Goal: Task Accomplishment & Management: Complete application form

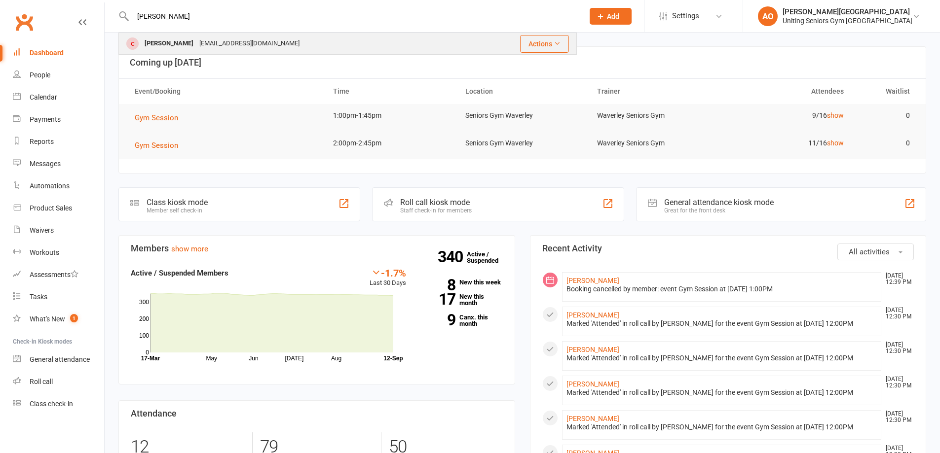
type input "hoppe"
click at [168, 49] on div "Susie Hoppe" at bounding box center [169, 43] width 55 height 14
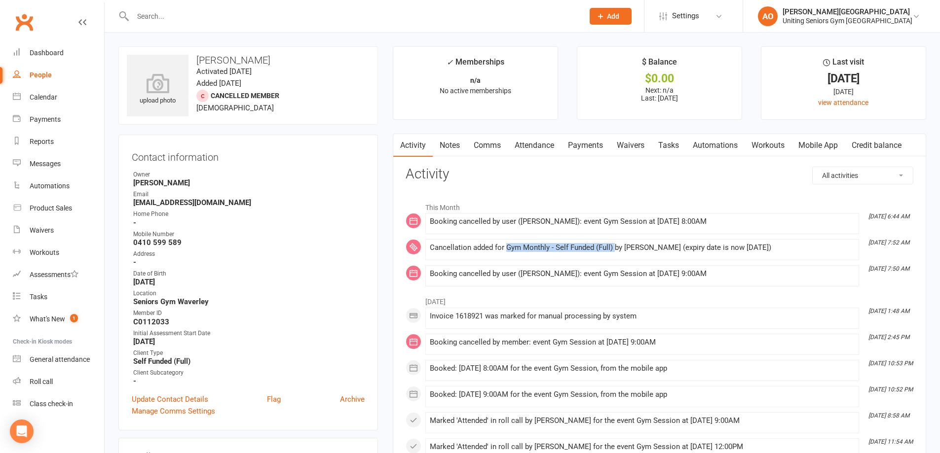
drag, startPoint x: 506, startPoint y: 249, endPoint x: 614, endPoint y: 252, distance: 107.6
click at [614, 252] on div "Cancellation added for Gym Monthly - Self Funded (Full) by Isabel Drury (expiry…" at bounding box center [642, 248] width 425 height 8
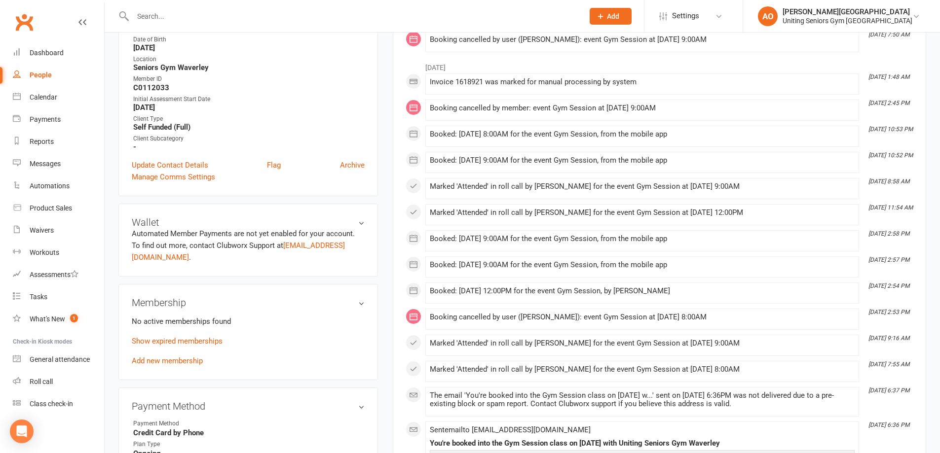
scroll to position [247, 0]
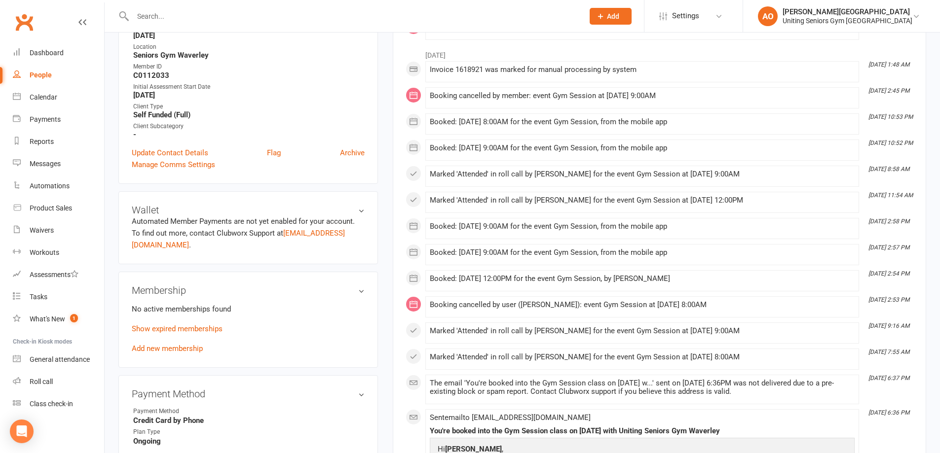
click at [160, 344] on link "Add new membership" at bounding box center [167, 348] width 71 height 9
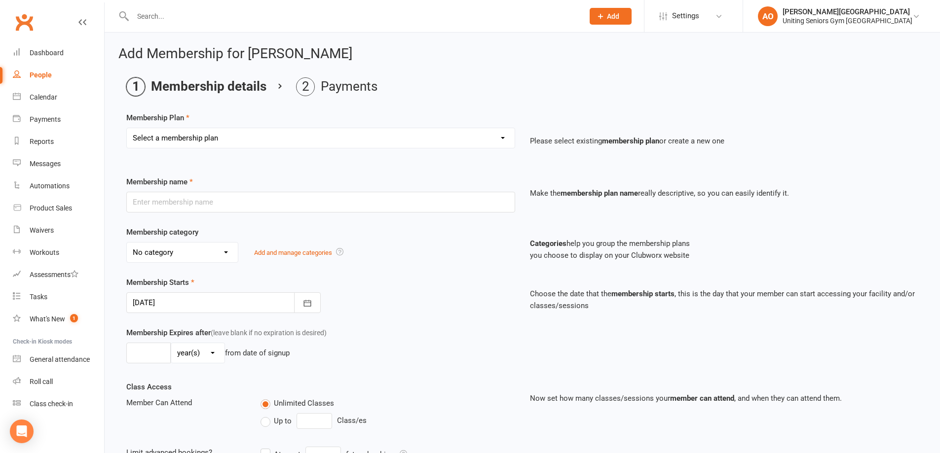
click at [199, 136] on select "Select a membership plan Create new Membership Plan Initial Assessment + Set Up…" at bounding box center [321, 138] width 388 height 20
click at [239, 140] on select "Select a membership plan Create new Membership Plan Initial Assessment + Set Up…" at bounding box center [321, 138] width 388 height 20
click at [505, 136] on select "Select a membership plan Create new Membership Plan Initial Assessment + Set Up…" at bounding box center [321, 138] width 388 height 20
select select "8"
click at [127, 128] on select "Select a membership plan Create new Membership Plan Initial Assessment + Set Up…" at bounding box center [321, 138] width 388 height 20
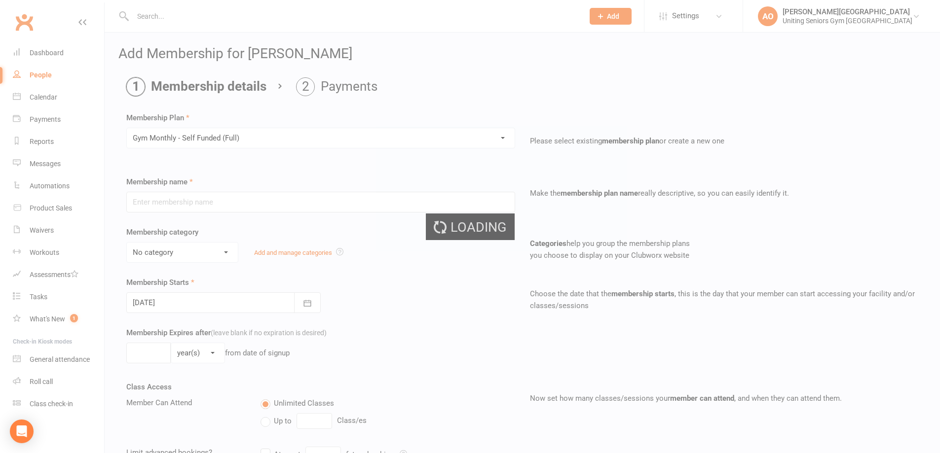
type input "Gym Monthly - Self Funded (Full)"
select select "3"
type input "0"
type input "1"
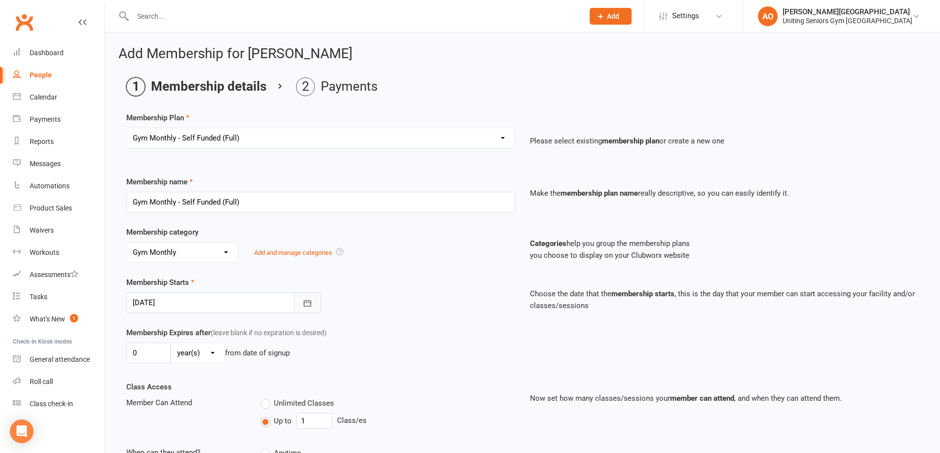
click at [320, 304] on button "button" at bounding box center [307, 302] width 27 height 21
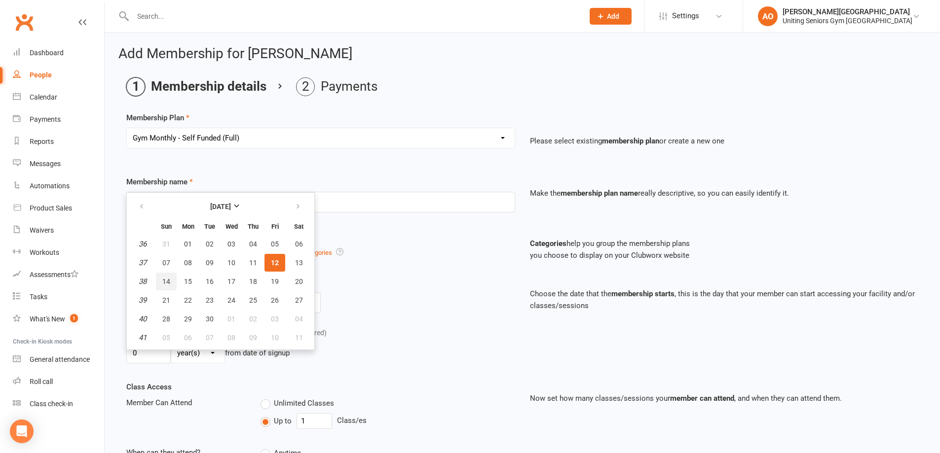
click at [167, 282] on span "14" at bounding box center [166, 282] width 8 height 8
type input "14 Sep 2025"
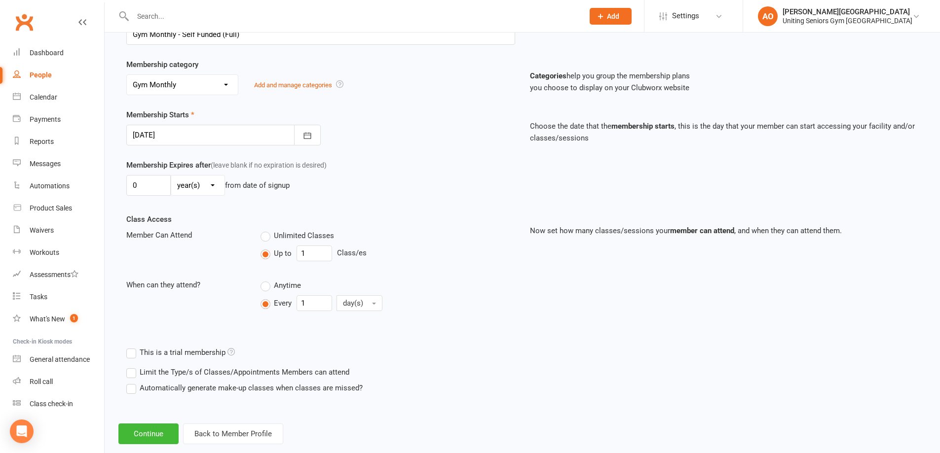
scroll to position [187, 0]
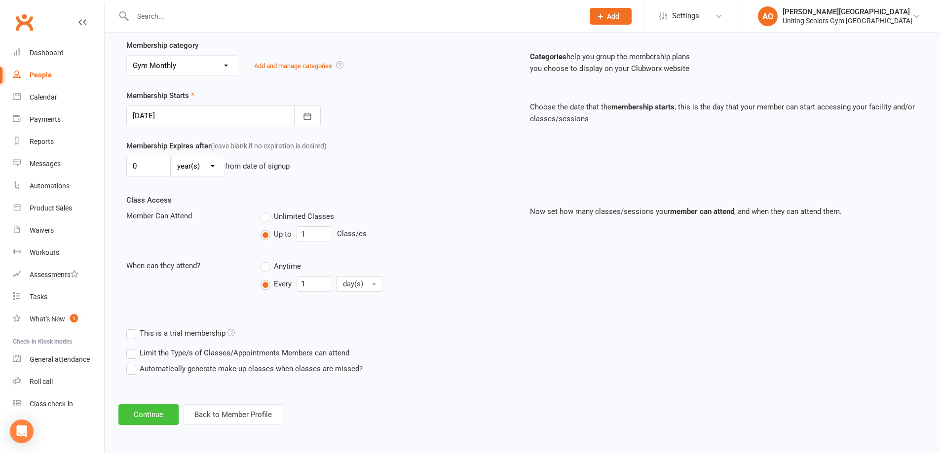
click at [145, 412] on button "Continue" at bounding box center [148, 414] width 60 height 21
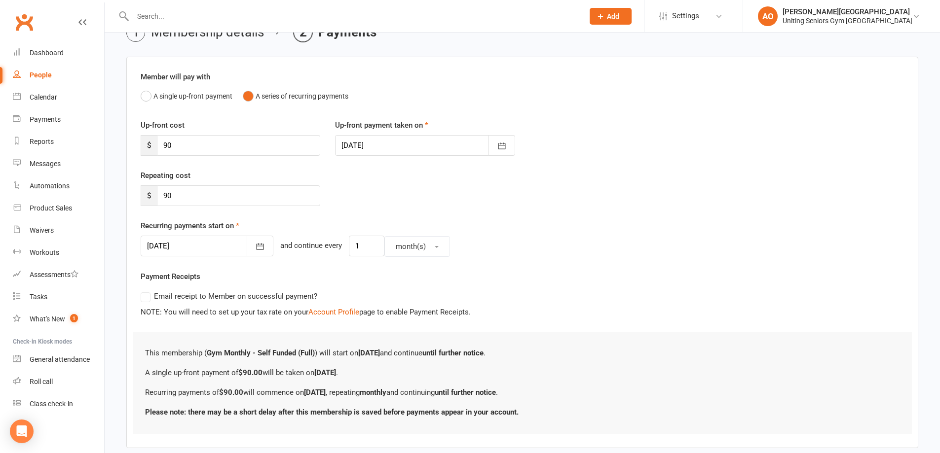
scroll to position [108, 0]
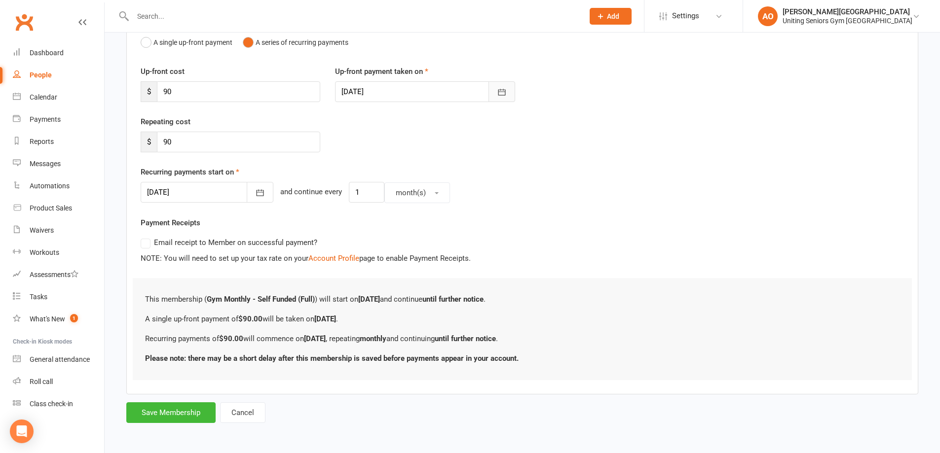
click at [495, 89] on button "button" at bounding box center [501, 91] width 27 height 21
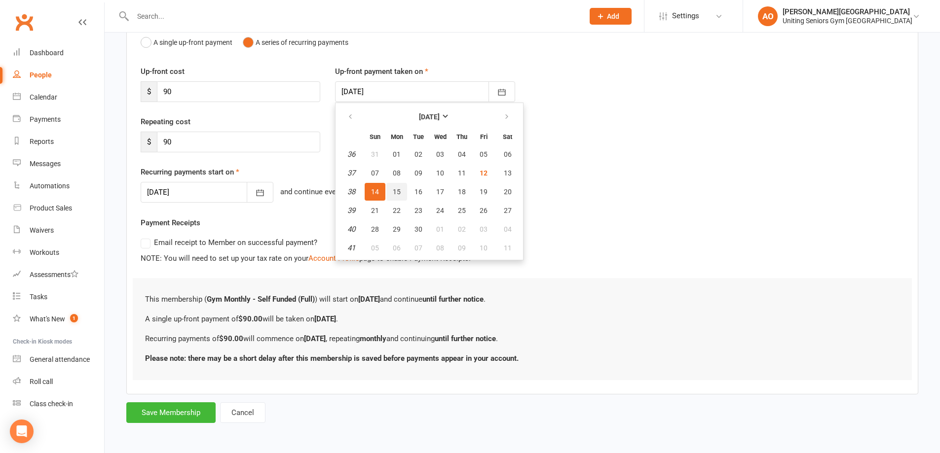
click at [398, 194] on span "15" at bounding box center [397, 192] width 8 height 8
type input "15 Sep 2025"
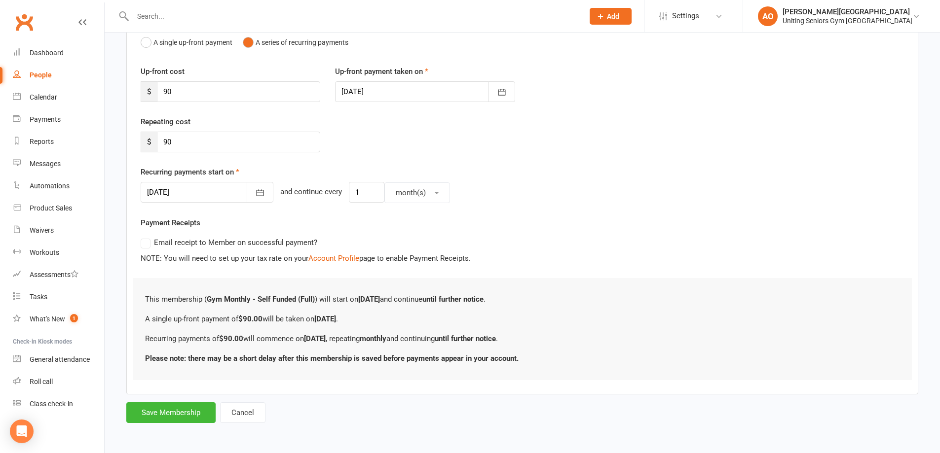
click at [713, 167] on div "Recurring payments start on 14 Oct 2025 October 2025 Sun Mon Tue Wed Thu Fri Sa…" at bounding box center [522, 184] width 763 height 37
click at [193, 411] on button "Save Membership" at bounding box center [170, 412] width 89 height 21
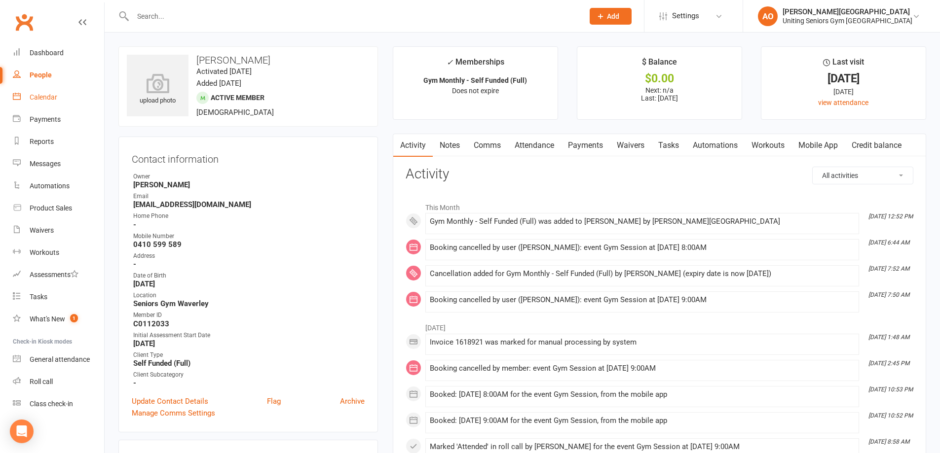
click at [70, 95] on link "Calendar" at bounding box center [58, 97] width 91 height 22
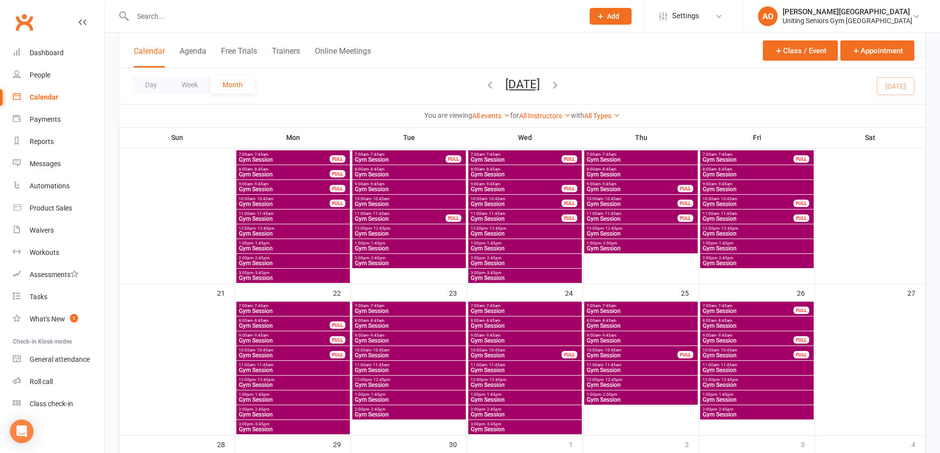
scroll to position [395, 0]
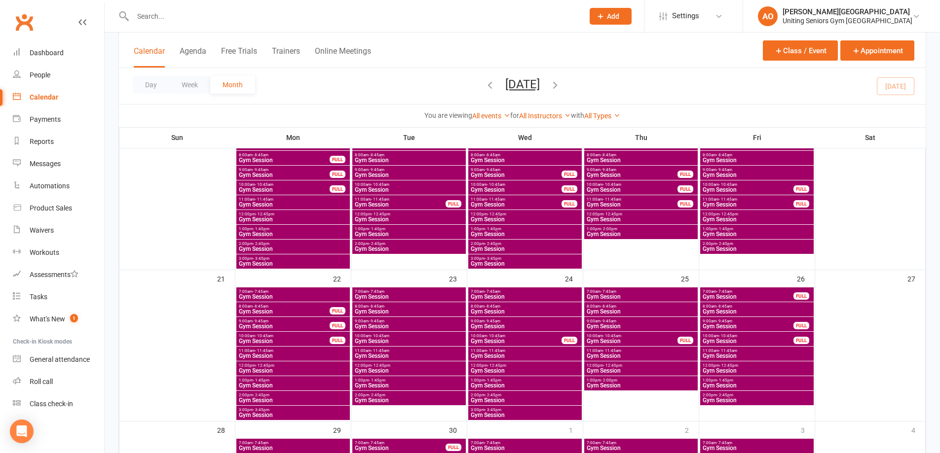
click at [744, 336] on span "10:00am - 10:45am" at bounding box center [748, 336] width 92 height 4
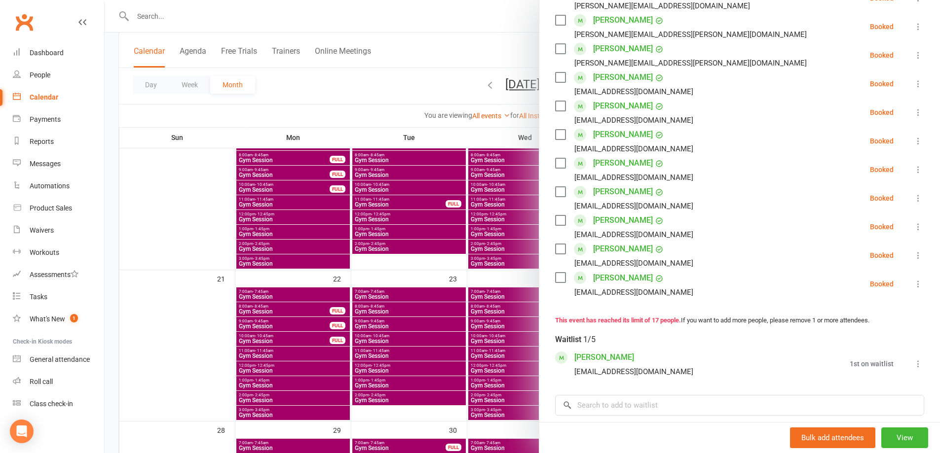
scroll to position [493, 0]
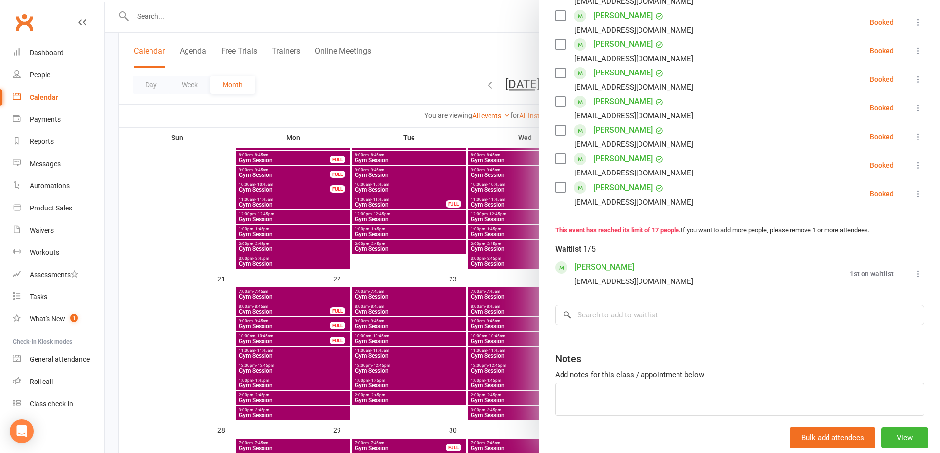
click at [640, 295] on div "Class kiosk mode Roll call 10:00 AM - 10:45 AM, Friday, September, 26, 2025 wit…" at bounding box center [739, 7] width 401 height 916
click at [639, 305] on input "search" at bounding box center [739, 315] width 369 height 21
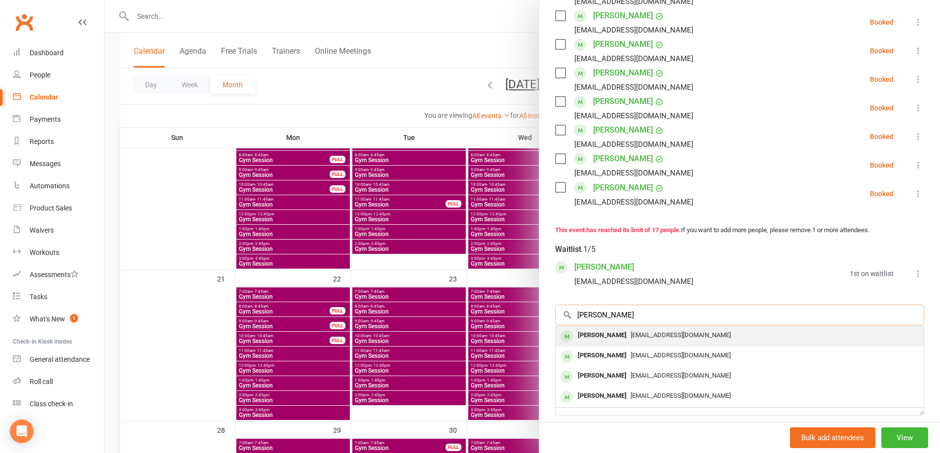
type input "barbara tuck"
click at [641, 331] on span "bartuck@hotmail.com" at bounding box center [680, 334] width 100 height 7
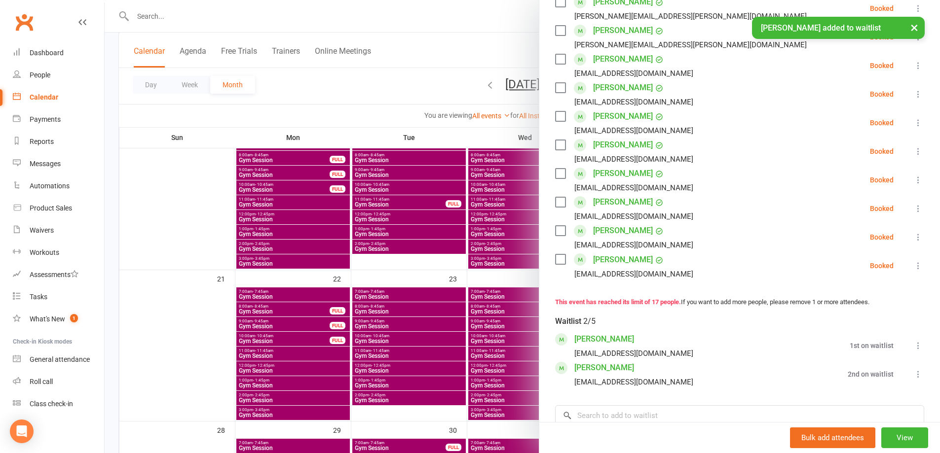
scroll to position [345, 0]
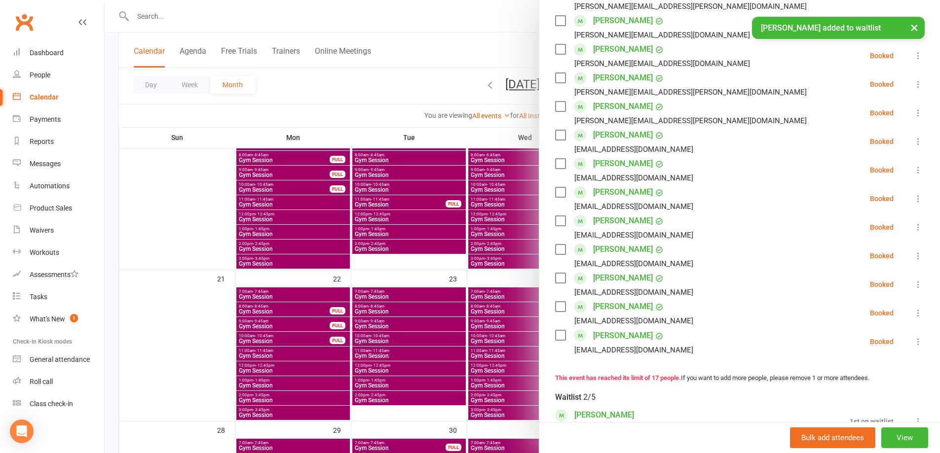
click at [421, 83] on div at bounding box center [522, 226] width 835 height 453
